Goal: Task Accomplishment & Management: Complete application form

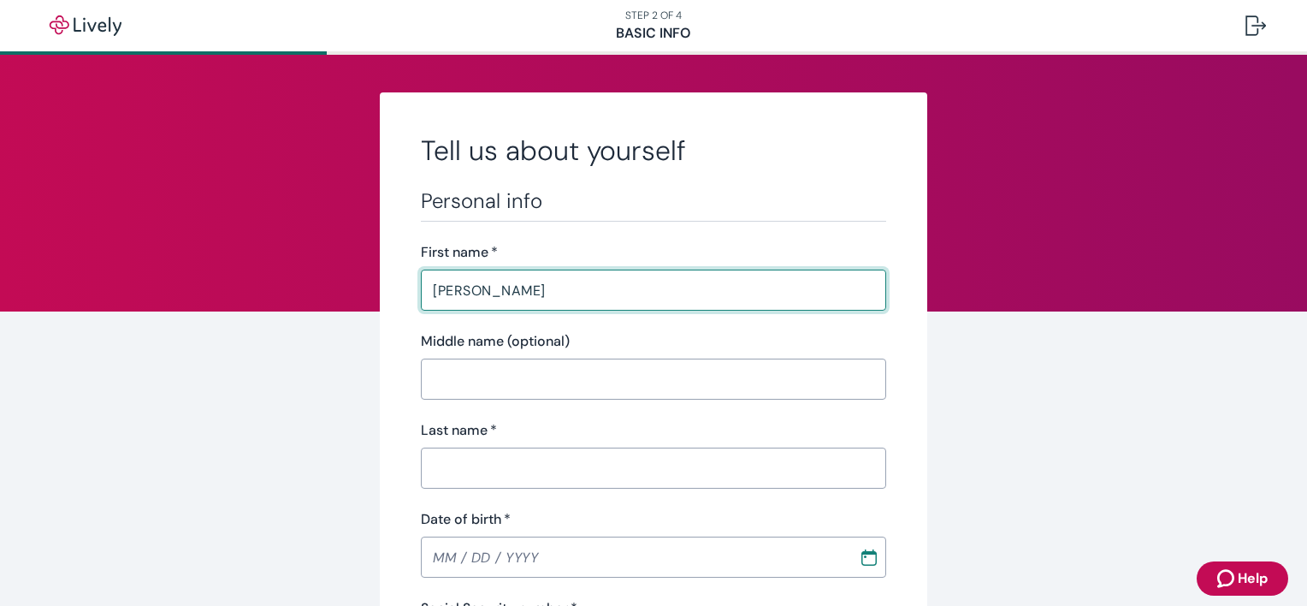
type input "[PERSON_NAME]"
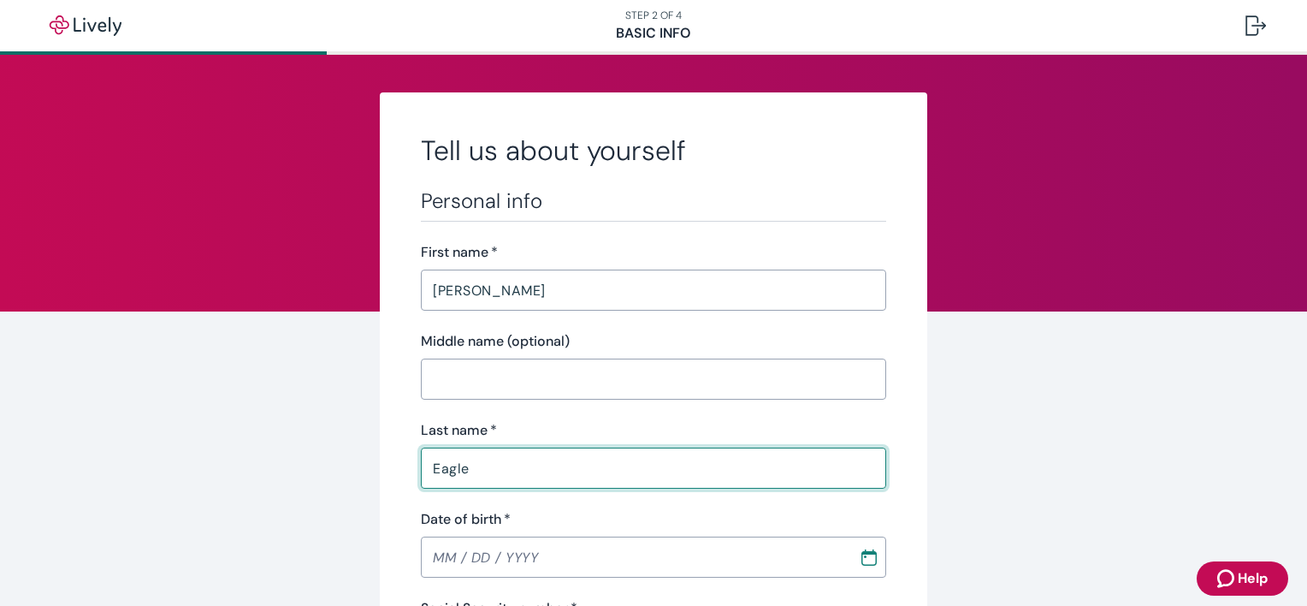
type input "Eagle"
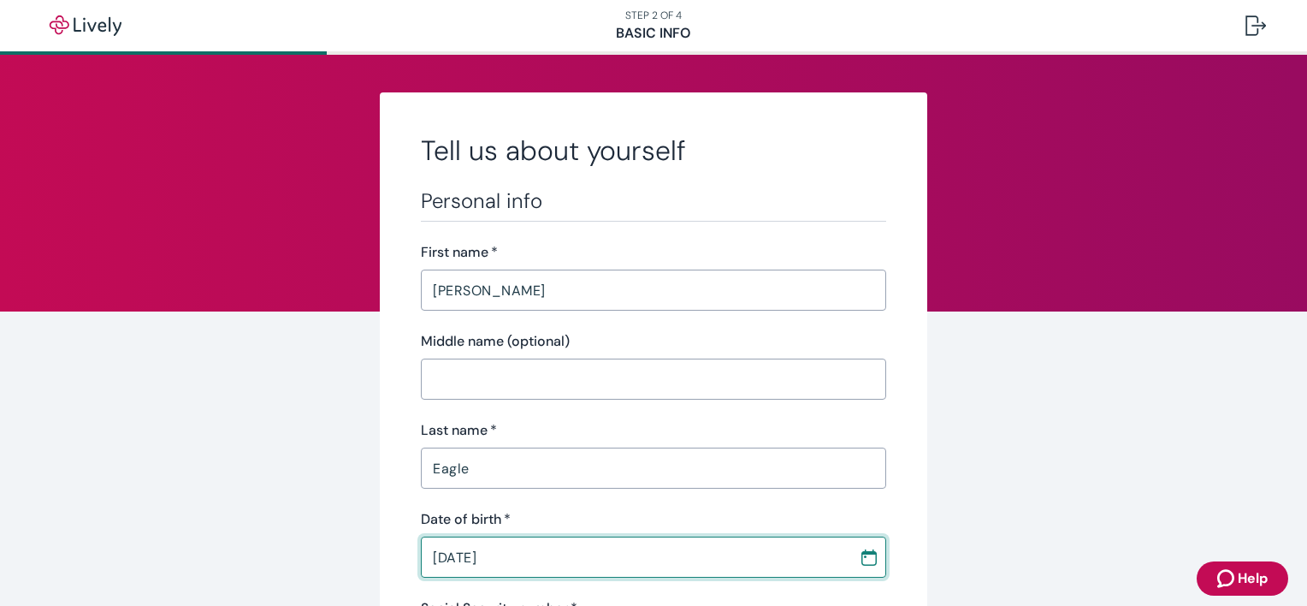
type input "[DATE]"
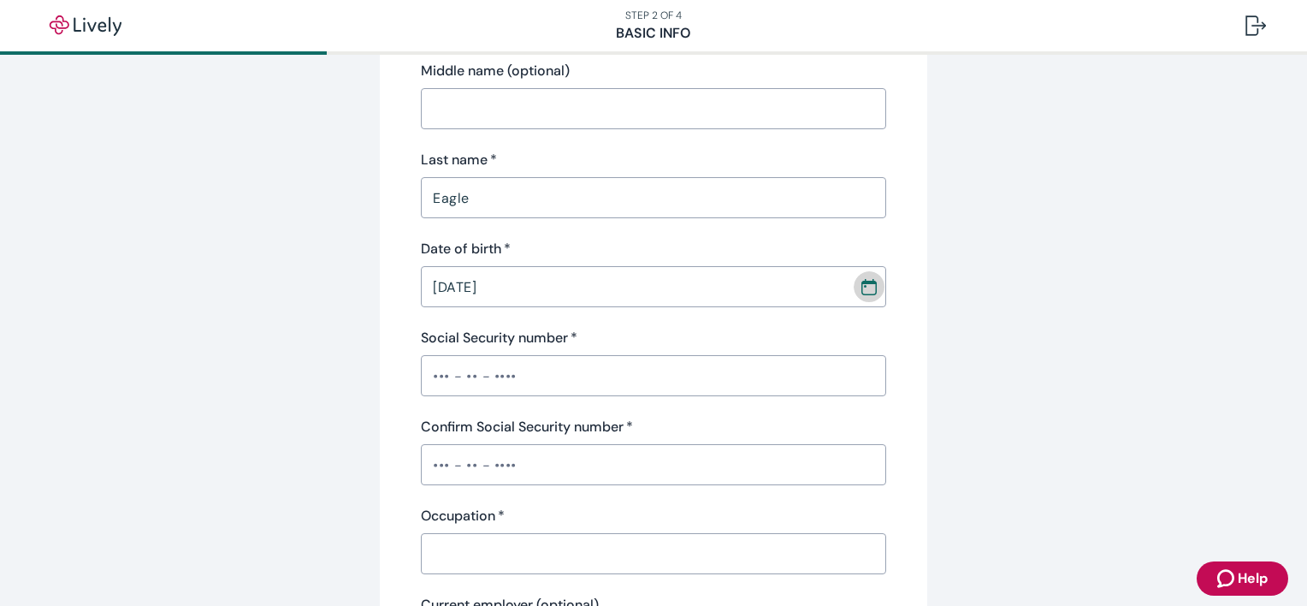
scroll to position [270, 0]
click at [517, 359] on input "Social Security number   *" at bounding box center [653, 376] width 465 height 34
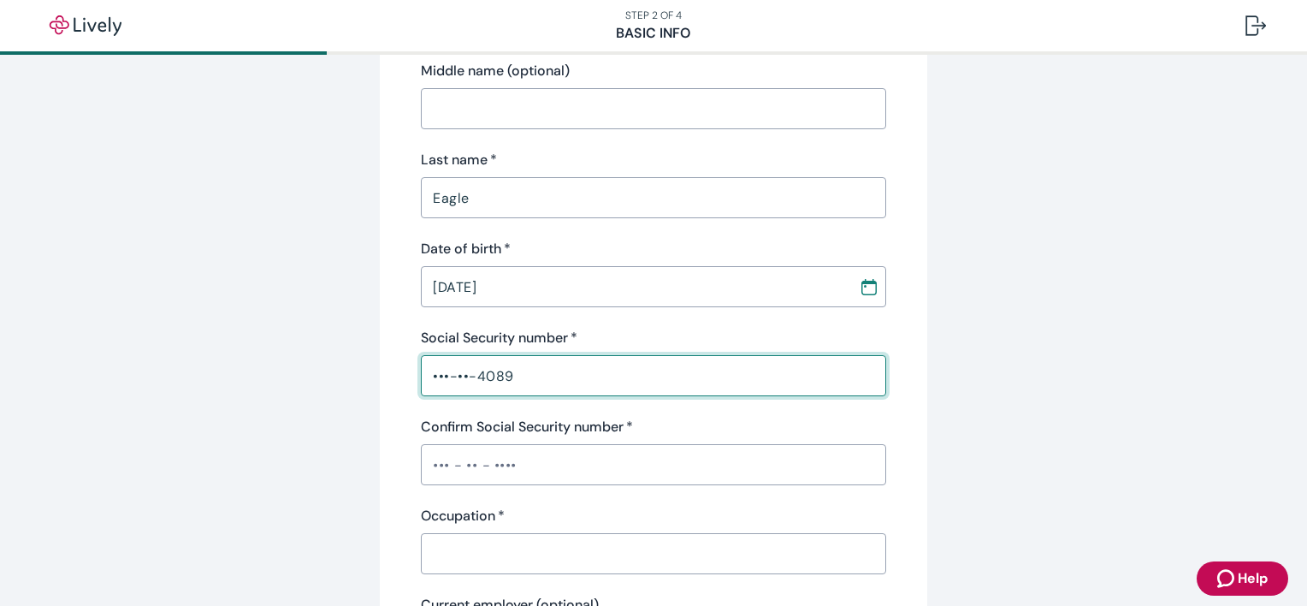
type input "•••-••-4089"
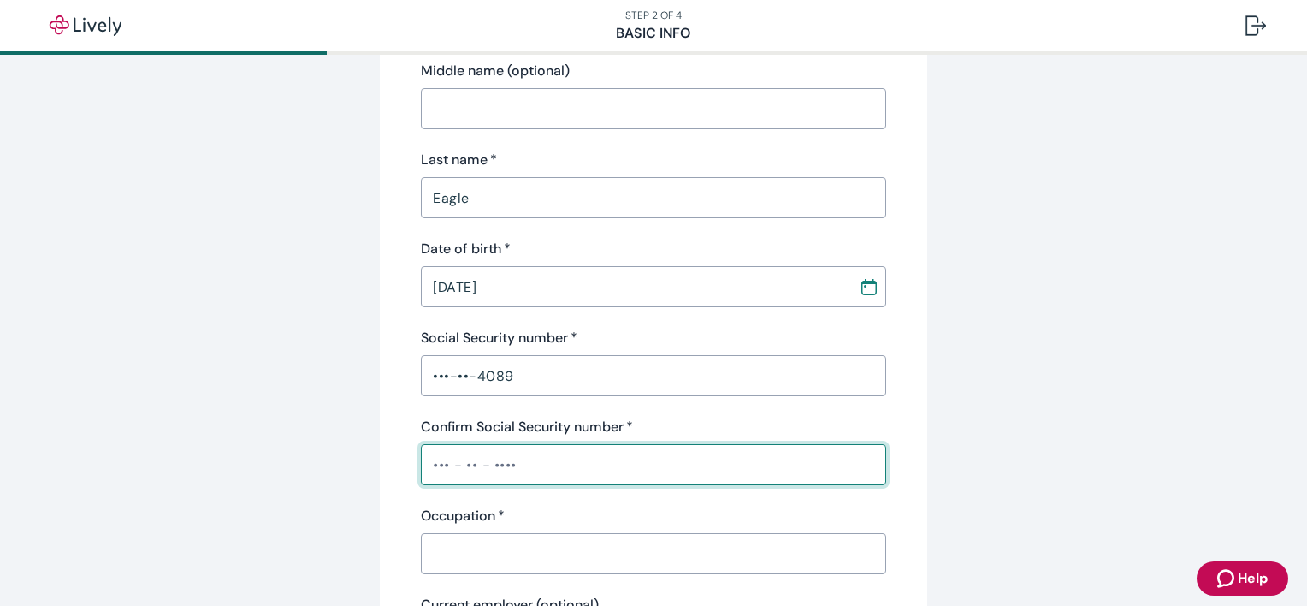
click at [521, 459] on input "Confirm Social Security number   *" at bounding box center [653, 465] width 465 height 34
type input "•••-••-4089"
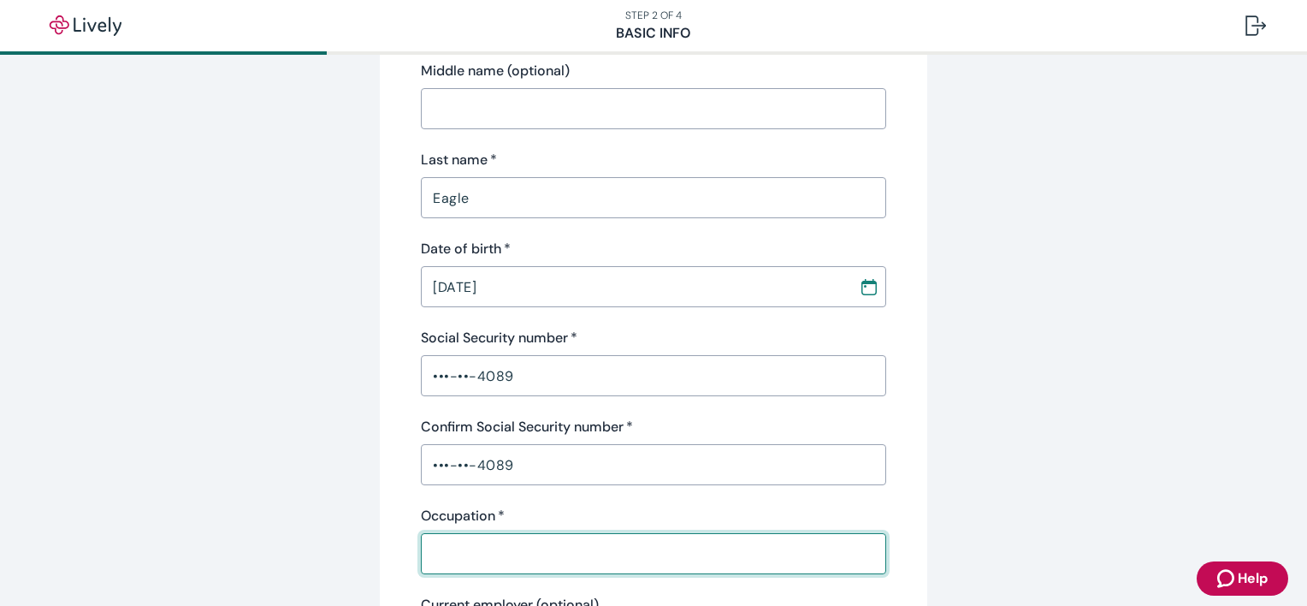
click at [531, 543] on input "Occupation   *" at bounding box center [653, 554] width 465 height 34
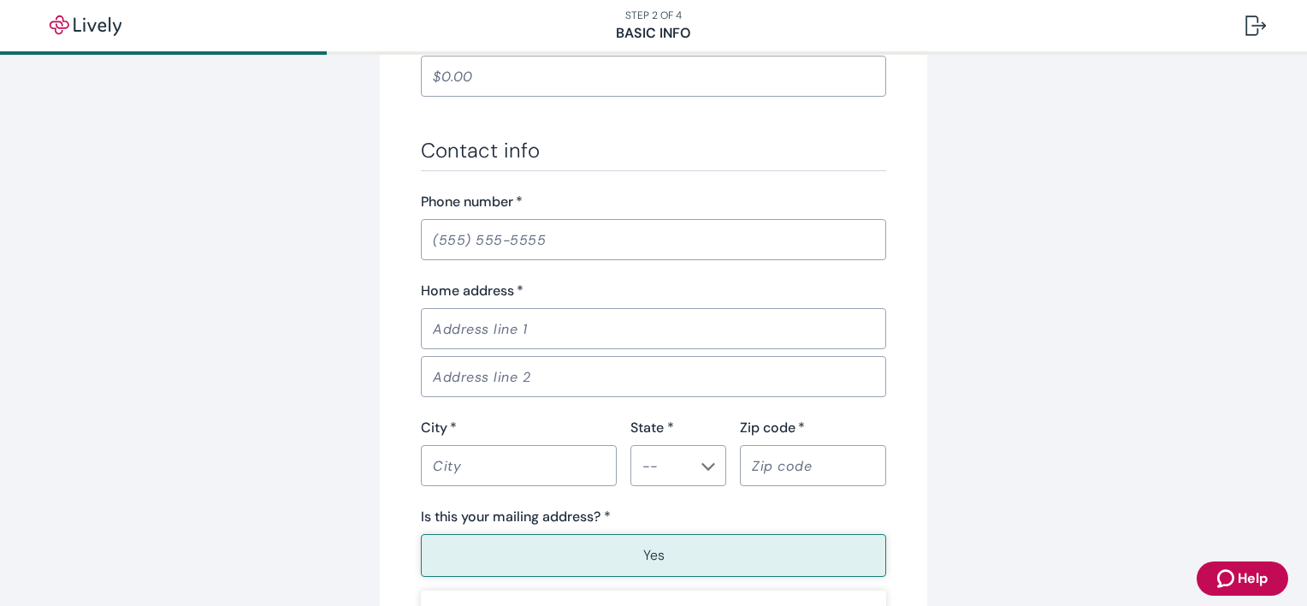
scroll to position [926, 0]
type input "Home"
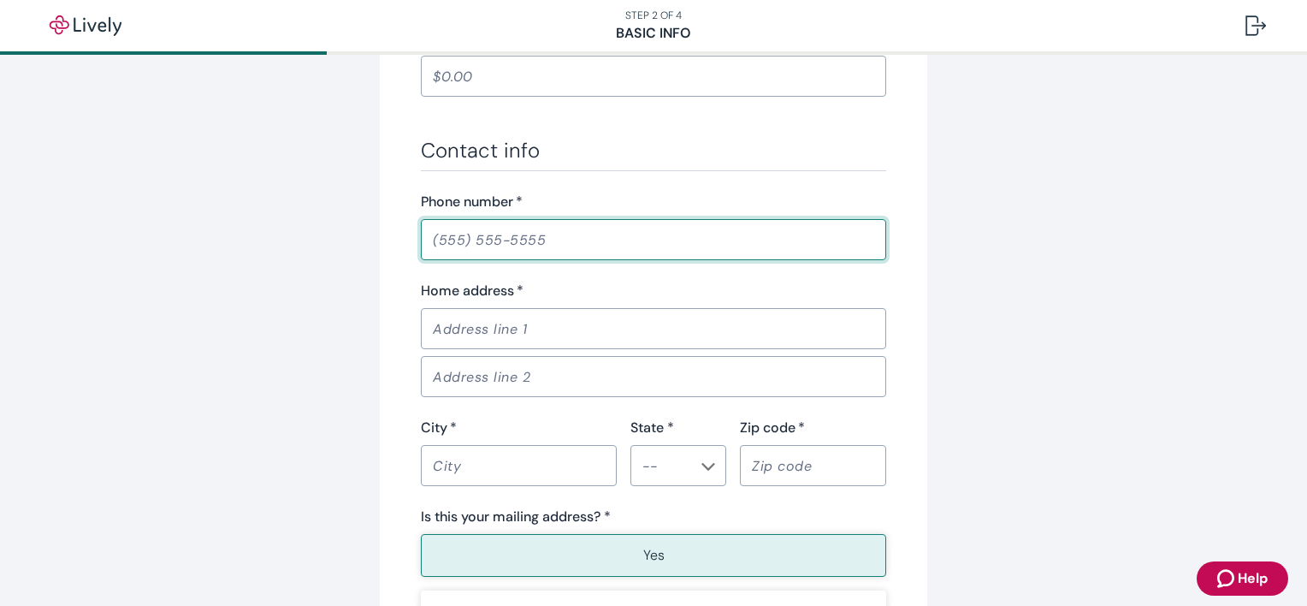
click at [493, 240] on input "Phone number   *" at bounding box center [653, 239] width 465 height 34
type input "[PHONE_NUMBER]"
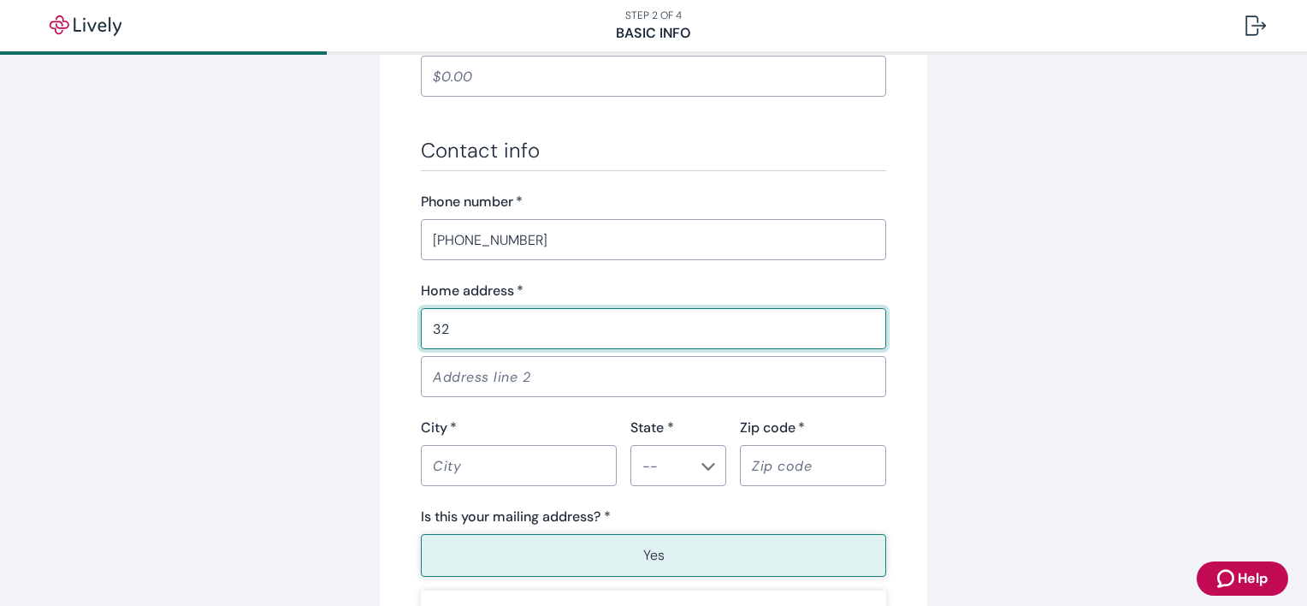
type input "[STREET_ADDRESS]"
type input "Spring"
type input "[US_STATE]"
type input "77381"
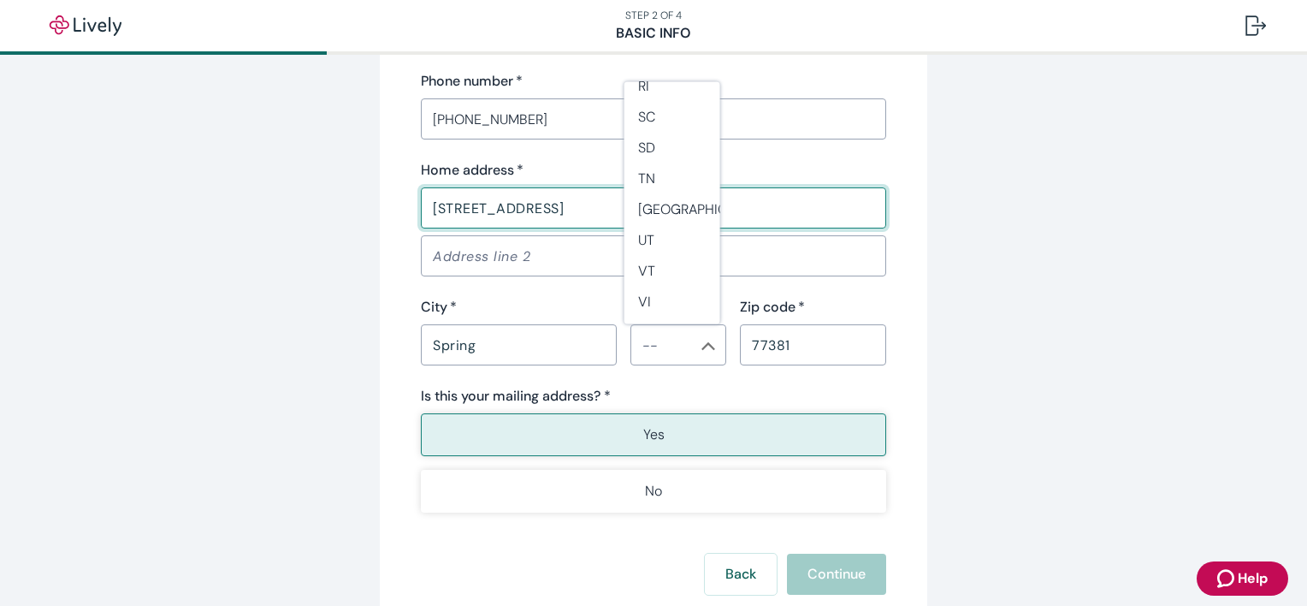
scroll to position [1424, 0]
click at [655, 209] on li "[GEOGRAPHIC_DATA]" at bounding box center [673, 220] width 96 height 31
type input "[GEOGRAPHIC_DATA]"
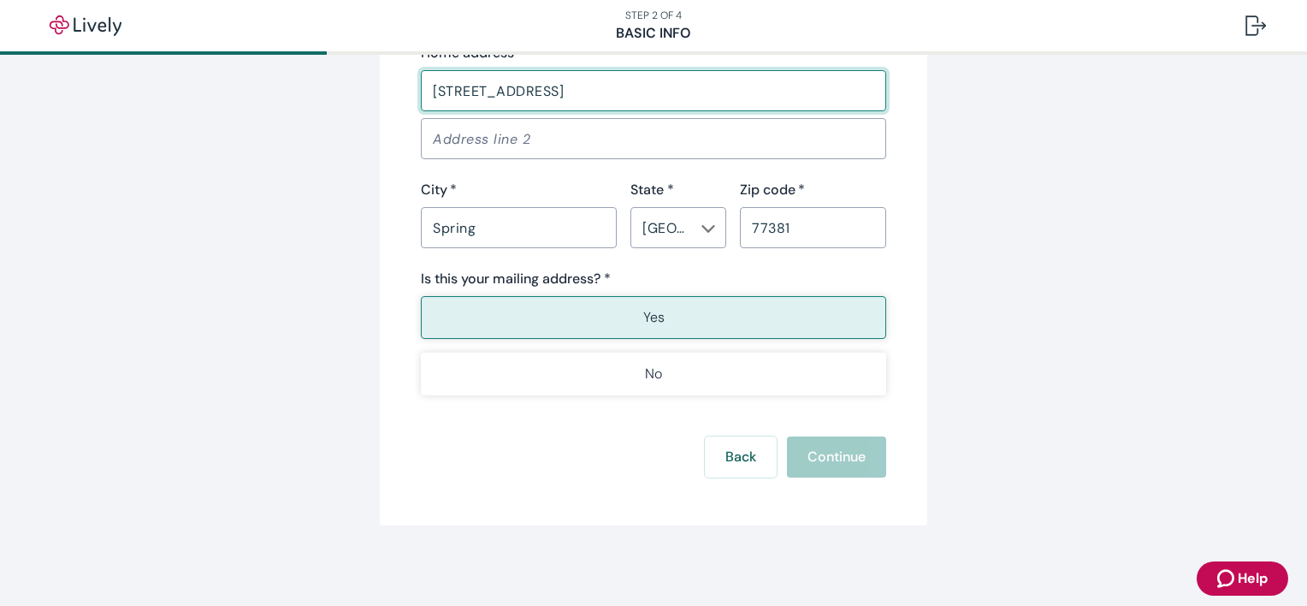
scroll to position [1164, 0]
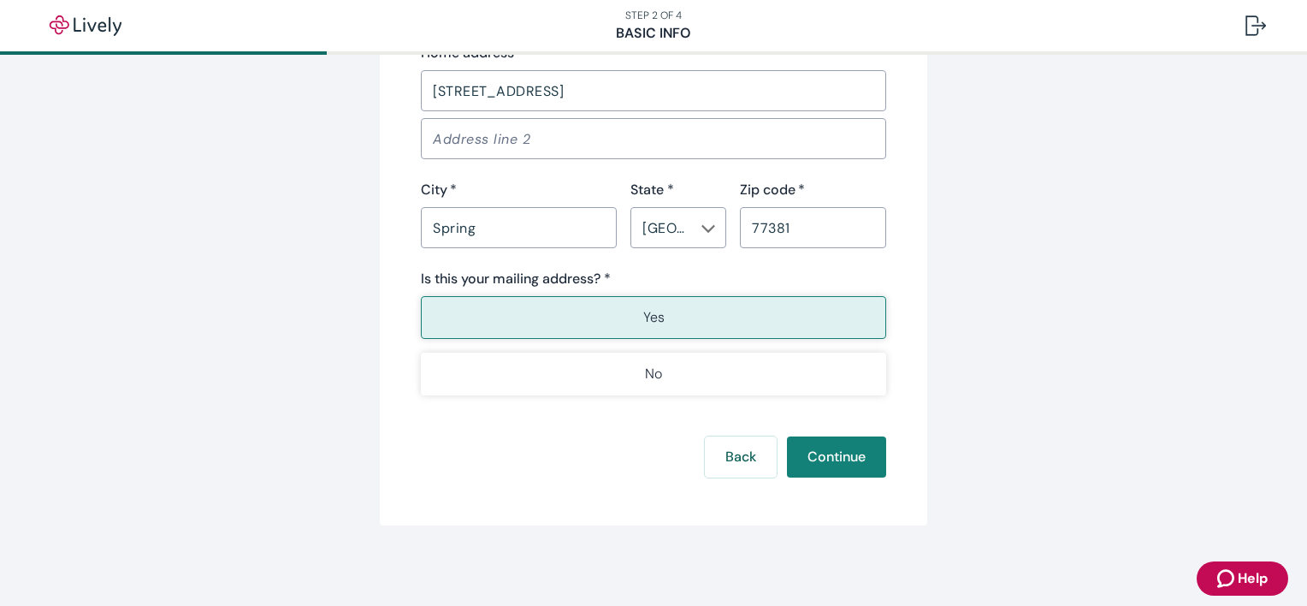
click at [781, 325] on button "Yes" at bounding box center [653, 317] width 465 height 43
click at [835, 443] on button "Continue" at bounding box center [836, 456] width 99 height 41
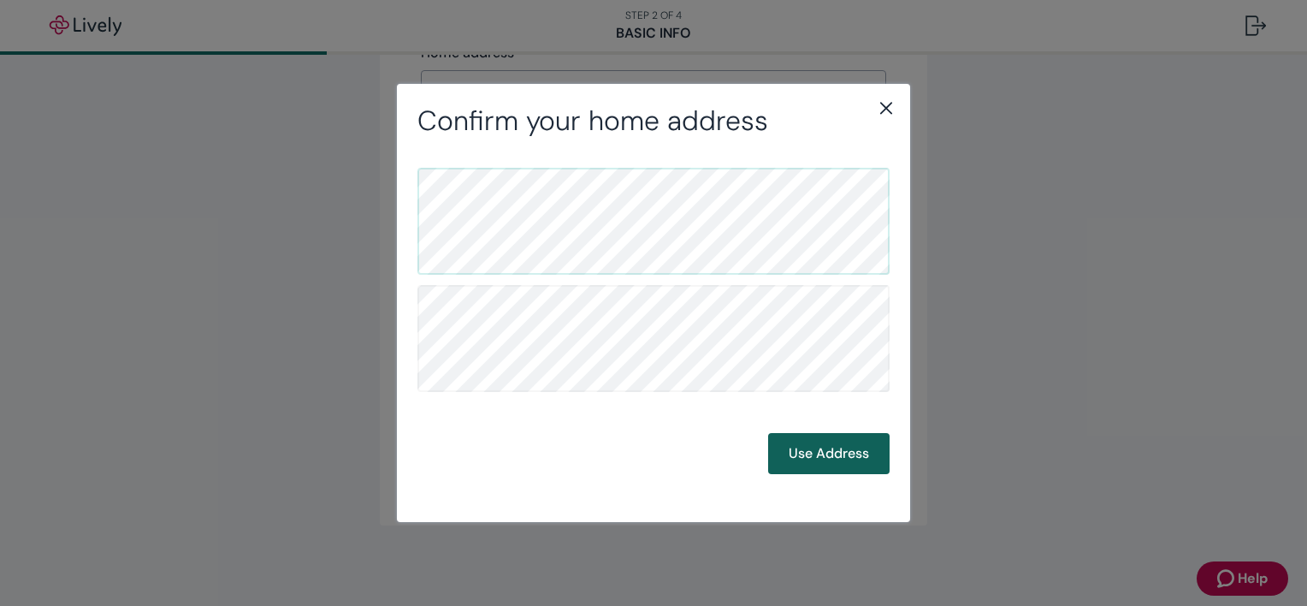
click at [816, 456] on button "Use Address" at bounding box center [829, 453] width 122 height 41
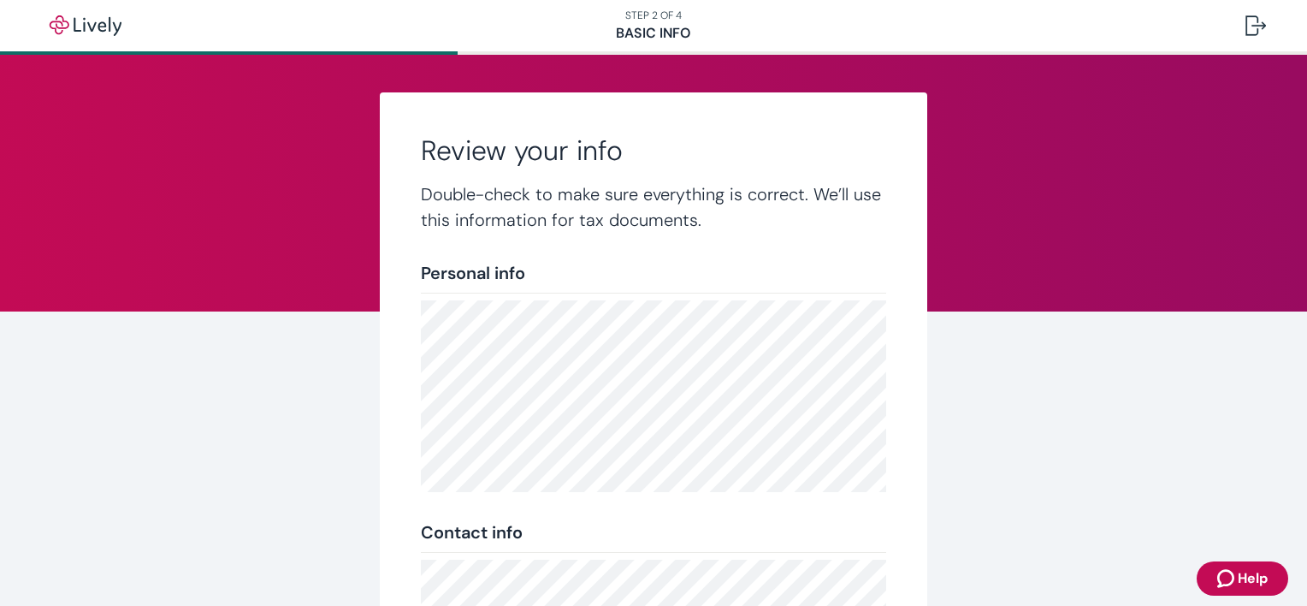
scroll to position [365, 0]
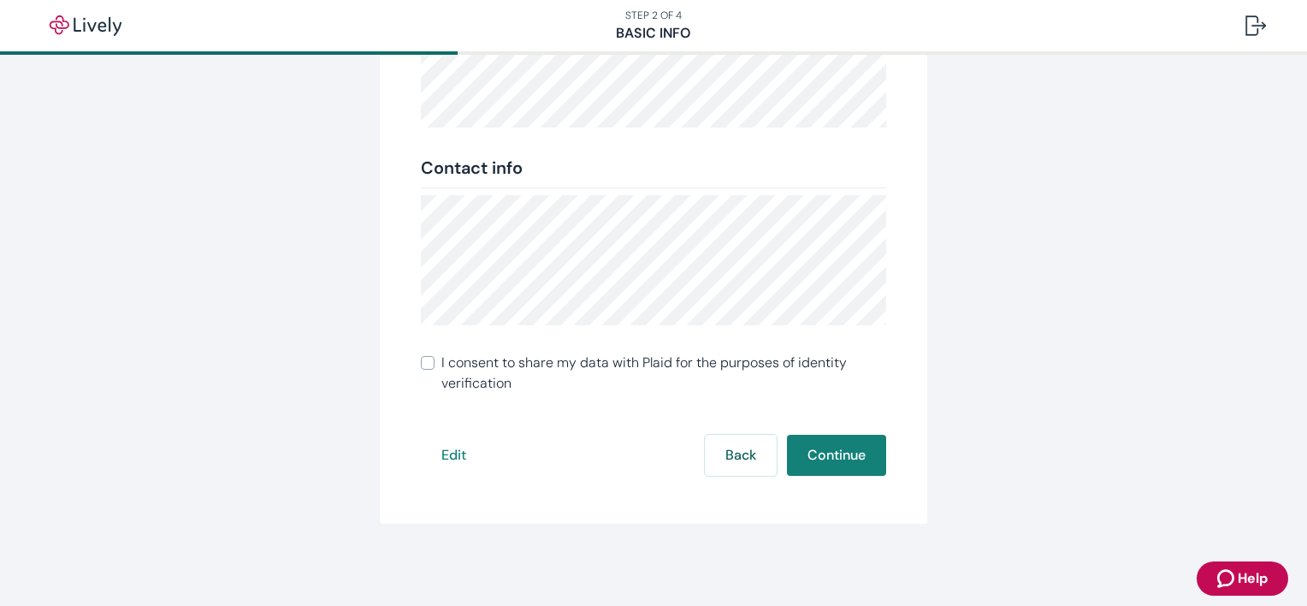
click at [564, 373] on span "I consent to share my data with Plaid for the purposes of identity verification" at bounding box center [664, 373] width 445 height 41
click at [435, 370] on input "I consent to share my data with Plaid for the purposes of identity verification" at bounding box center [428, 363] width 14 height 14
checkbox input "true"
click at [829, 453] on button "Continue" at bounding box center [836, 455] width 99 height 41
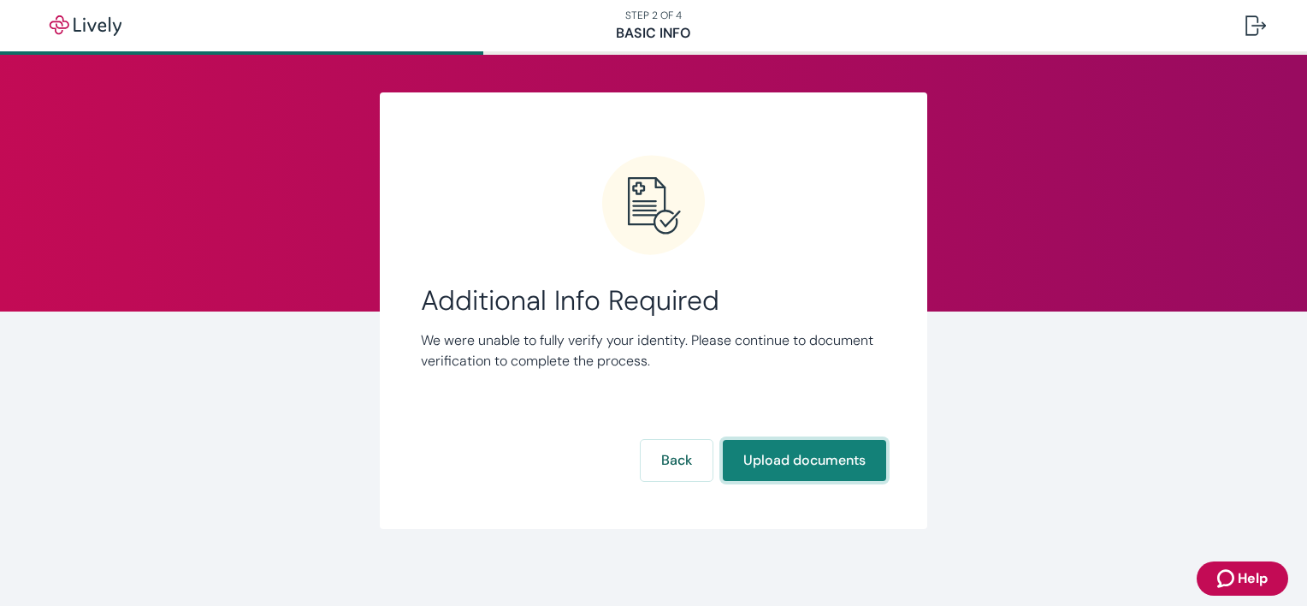
click at [799, 471] on button "Upload documents" at bounding box center [804, 460] width 163 height 41
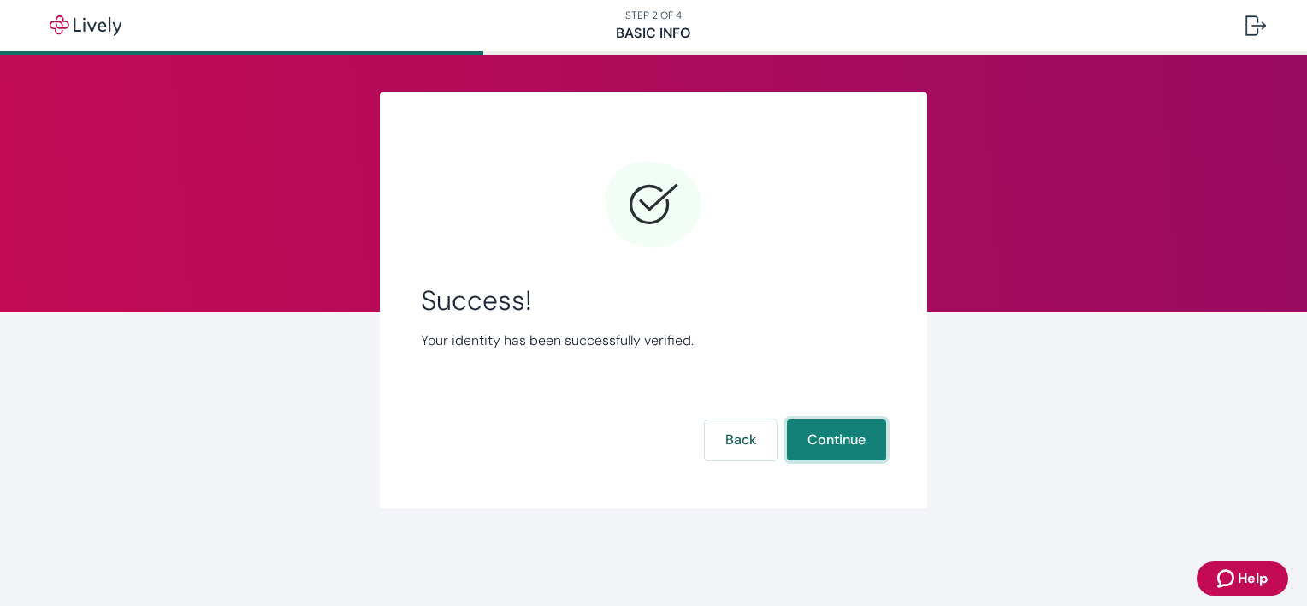
click at [825, 435] on button "Continue" at bounding box center [836, 439] width 99 height 41
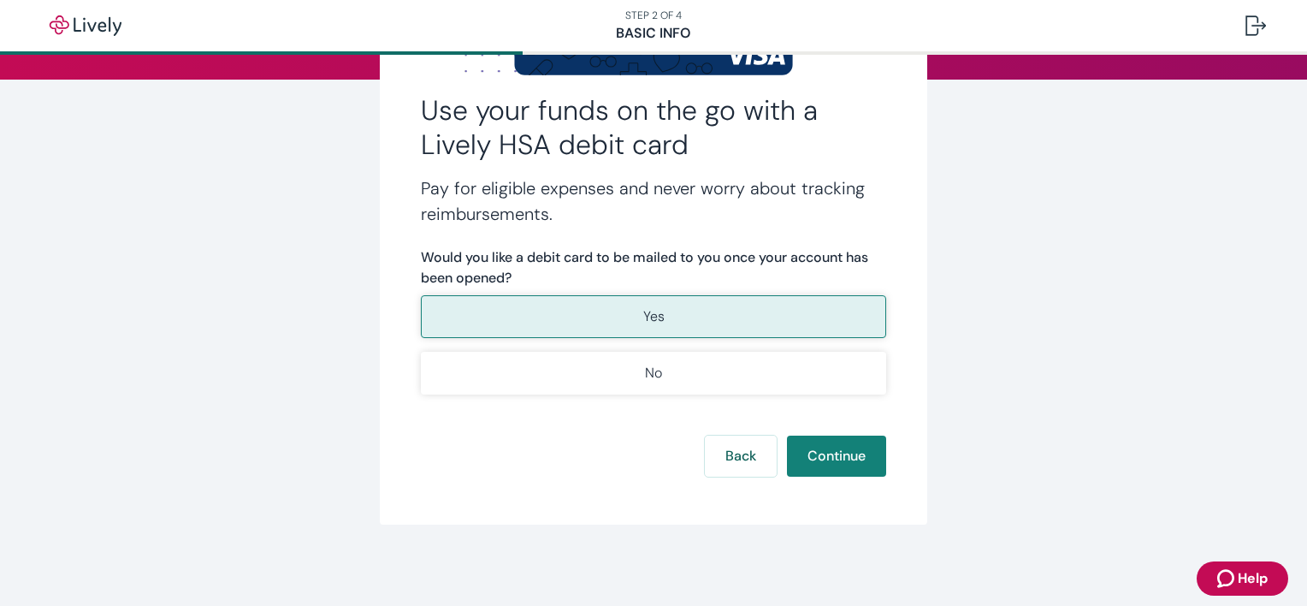
scroll to position [231, 0]
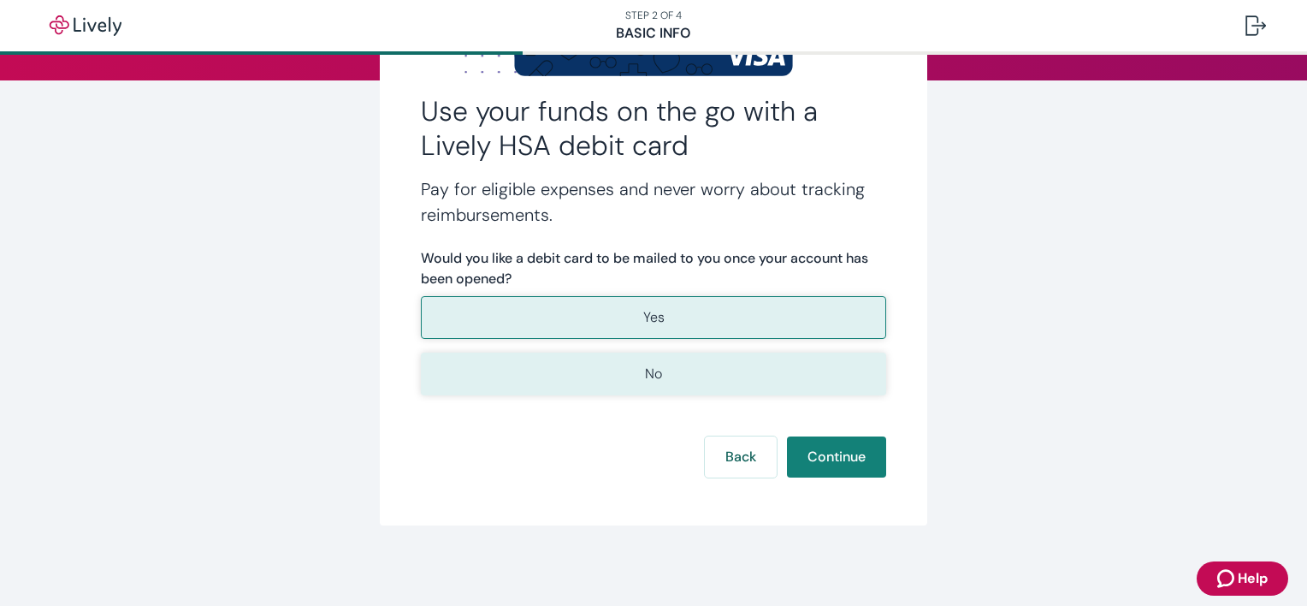
click at [656, 365] on button "No" at bounding box center [653, 374] width 465 height 43
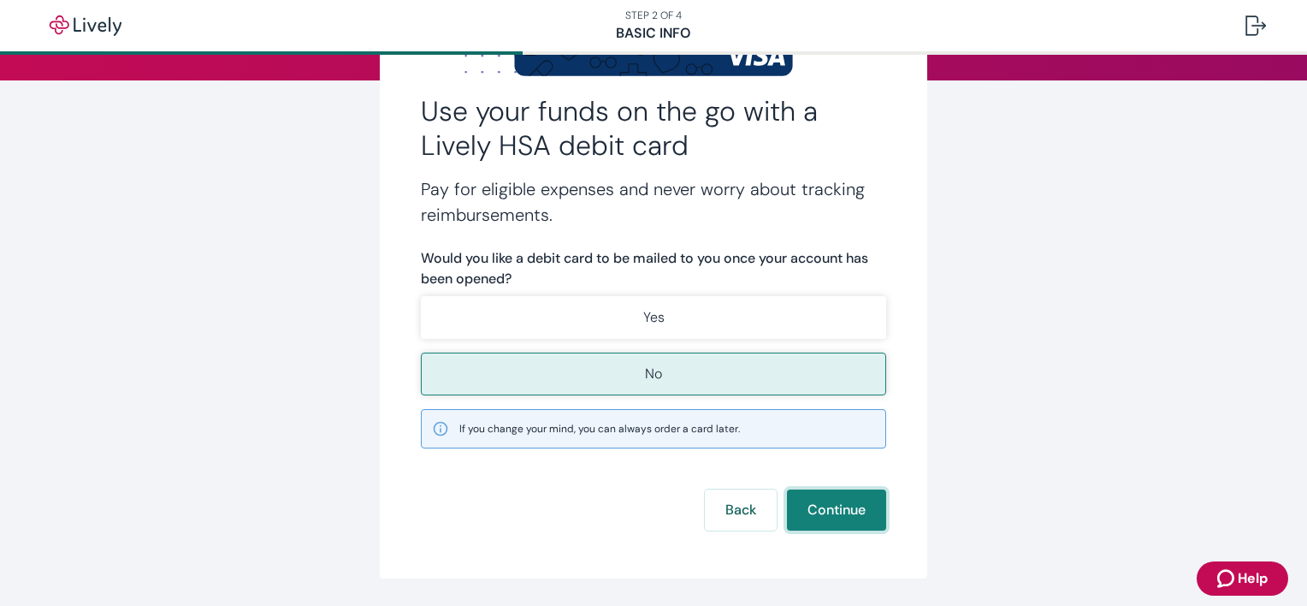
click at [849, 507] on button "Continue" at bounding box center [836, 509] width 99 height 41
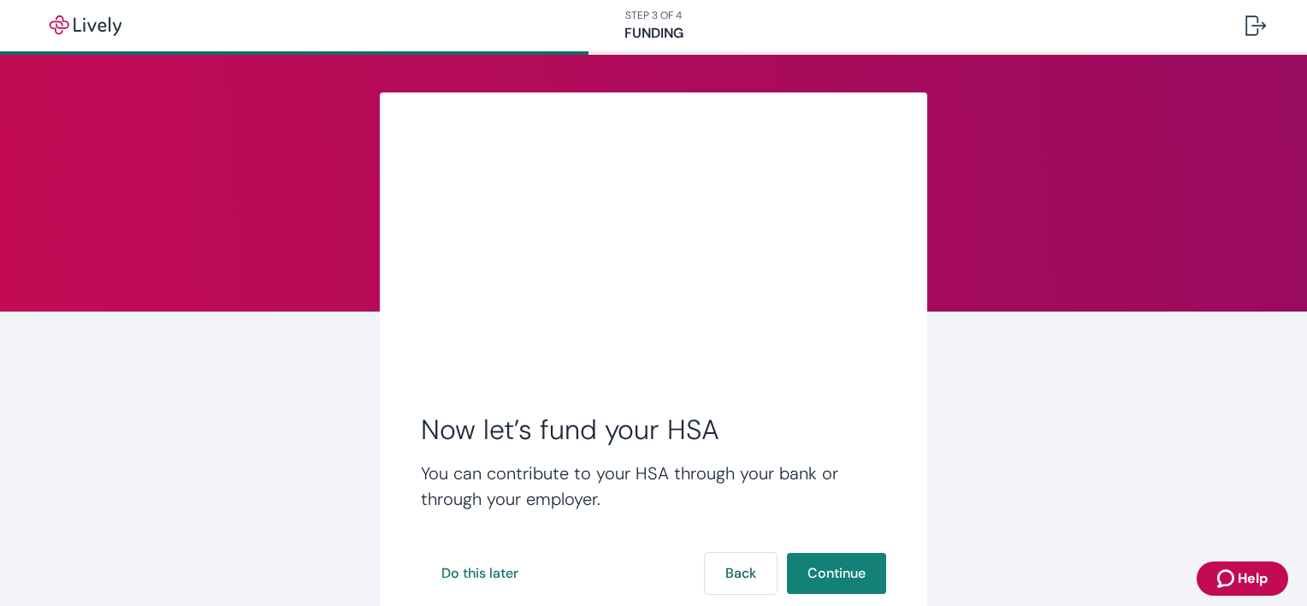
scroll to position [118, 0]
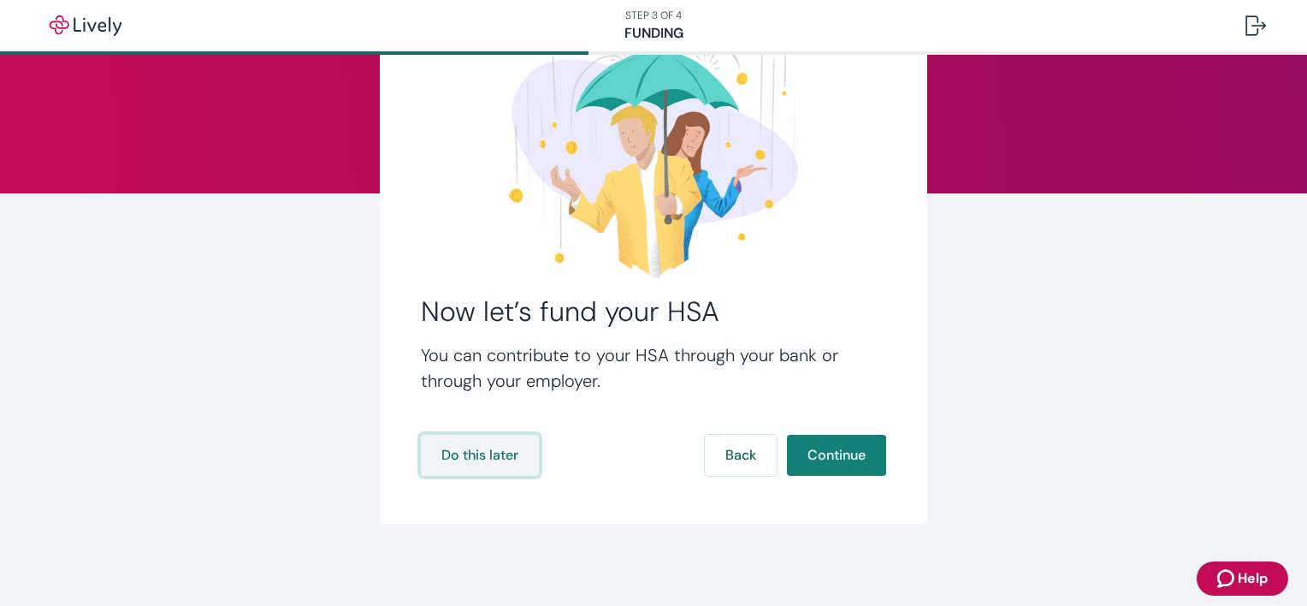
click at [479, 463] on button "Do this later" at bounding box center [480, 455] width 118 height 41
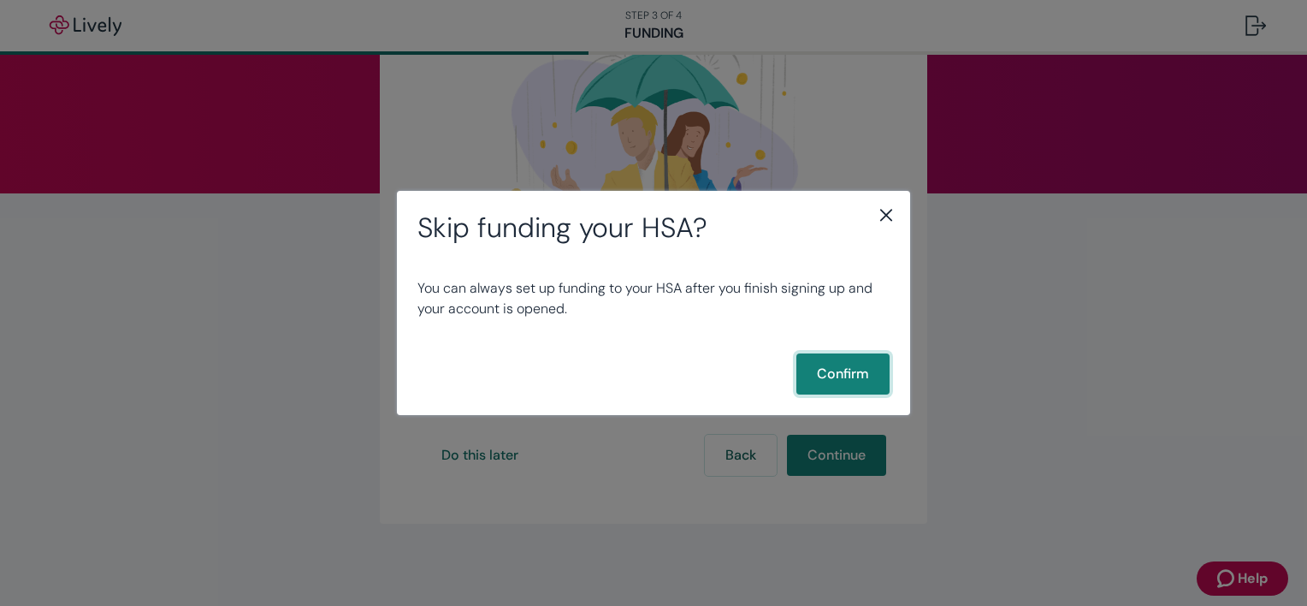
click at [851, 359] on button "Confirm" at bounding box center [843, 373] width 93 height 41
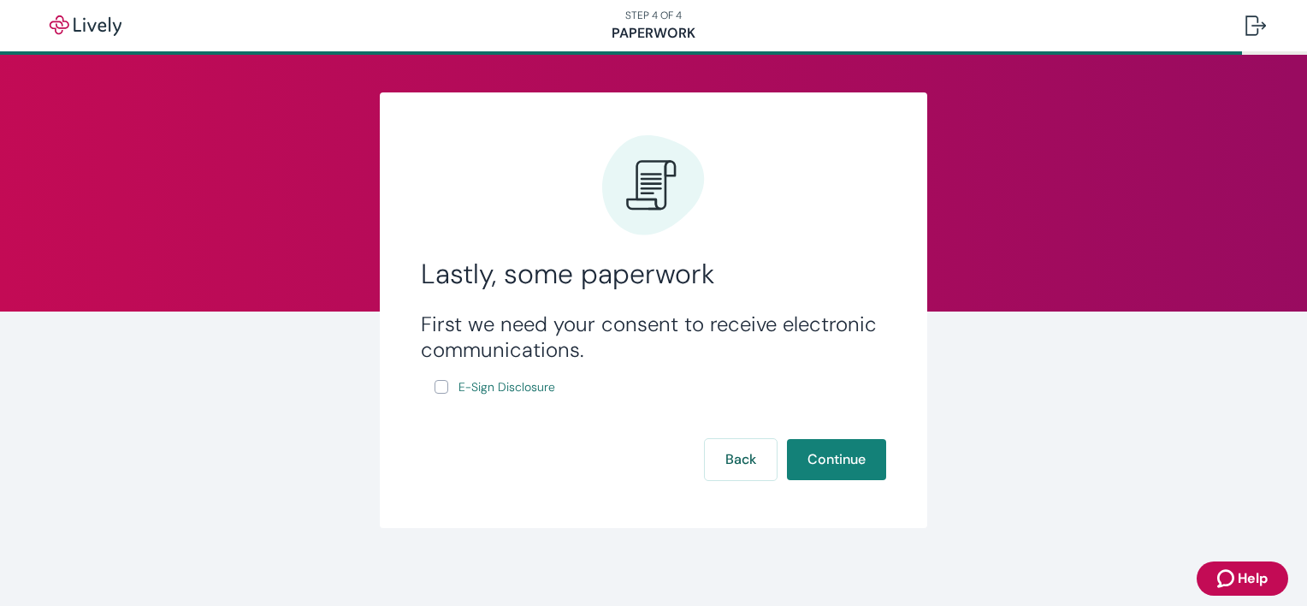
click at [442, 393] on label "E-Sign Disclosure" at bounding box center [497, 386] width 124 height 21
click at [442, 393] on input "E-Sign Disclosure" at bounding box center [442, 387] width 14 height 14
checkbox input "true"
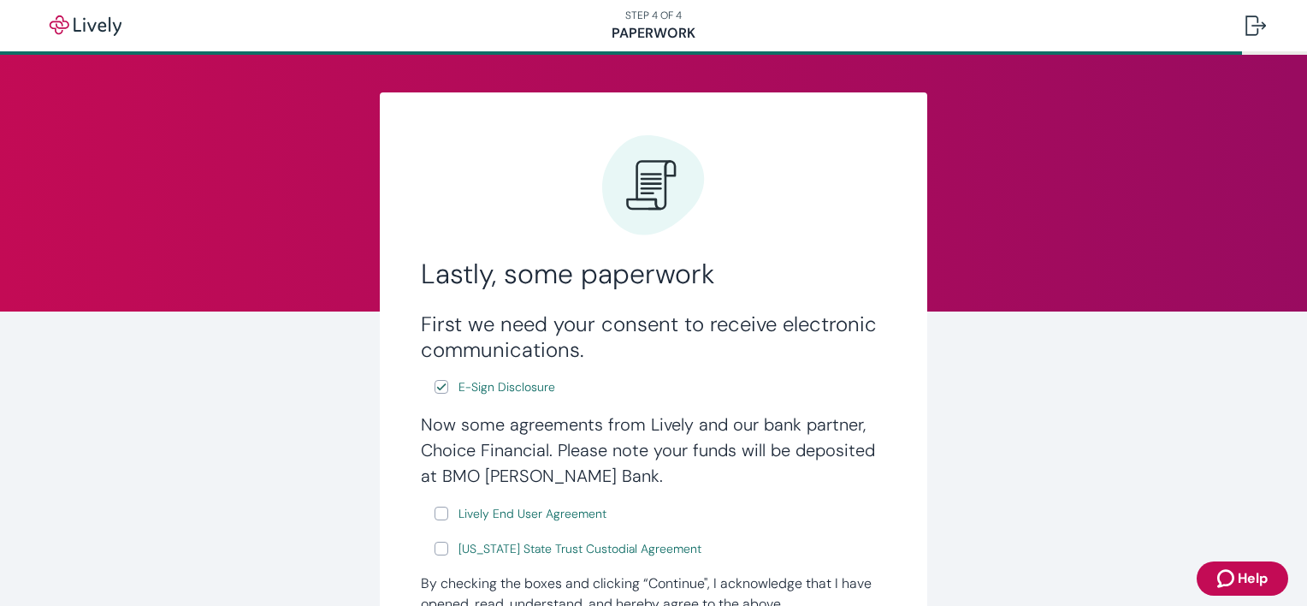
scroll to position [137, 0]
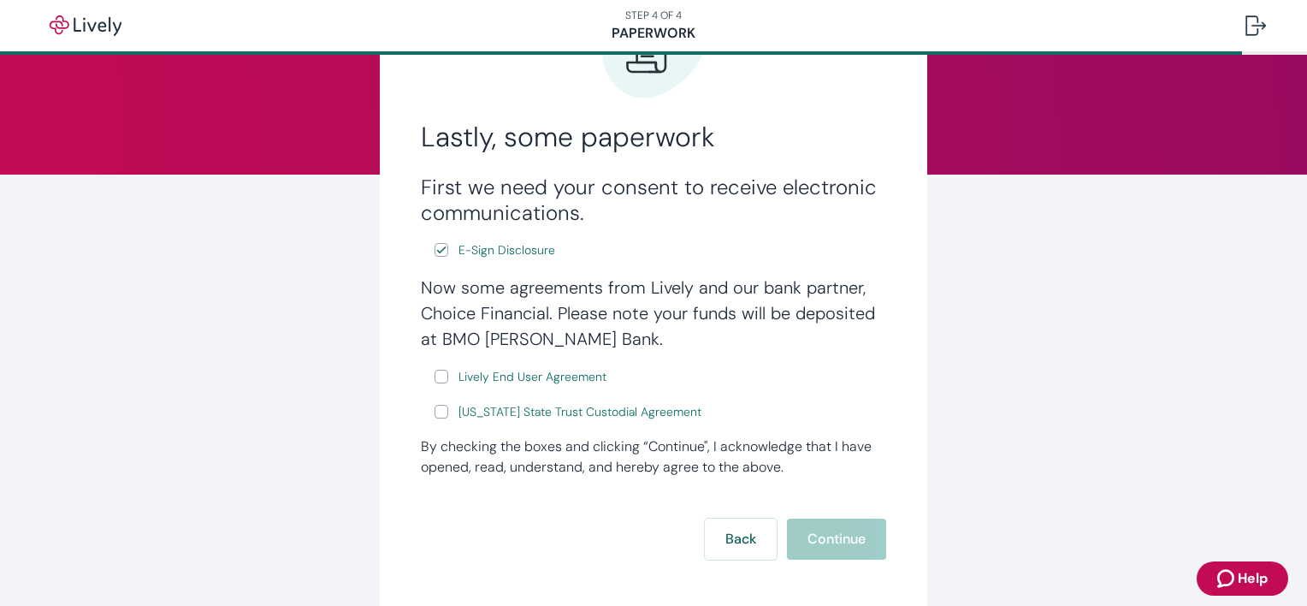
click at [440, 382] on input "Lively End User Agreement" at bounding box center [442, 377] width 14 height 14
checkbox input "true"
click at [436, 417] on input "[US_STATE] State Trust Custodial Agreement" at bounding box center [442, 412] width 14 height 14
checkbox input "true"
click at [820, 534] on button "Continue" at bounding box center [836, 539] width 99 height 41
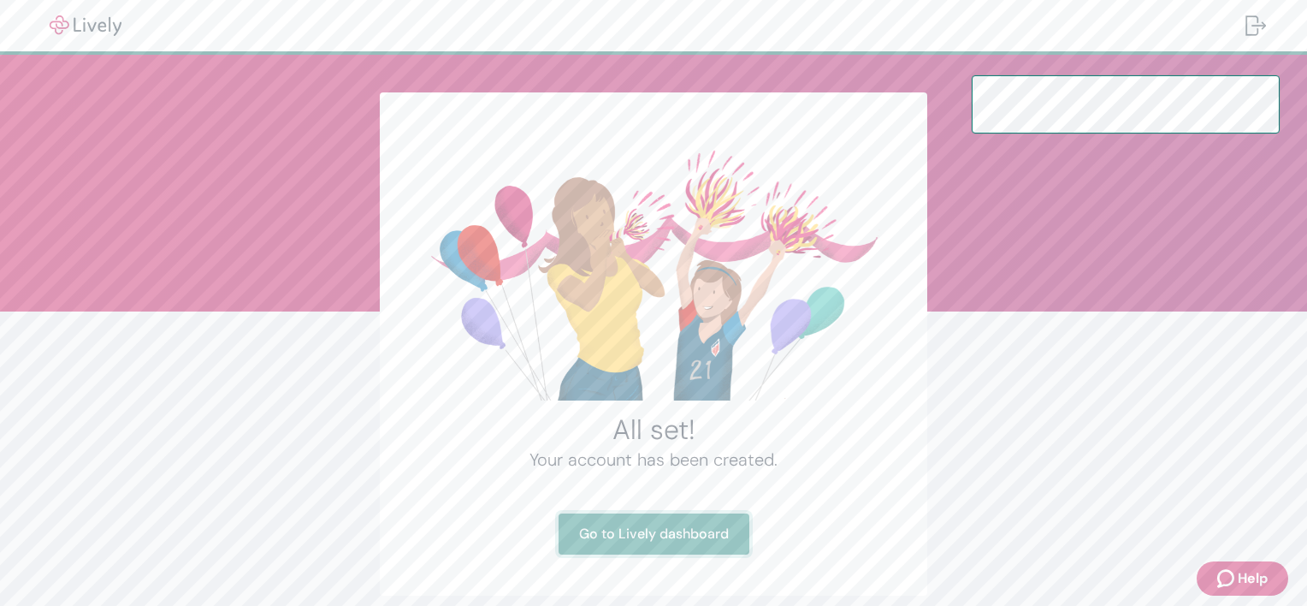
click at [700, 540] on link "Go to Lively dashboard" at bounding box center [654, 533] width 191 height 41
